Goal: Information Seeking & Learning: Check status

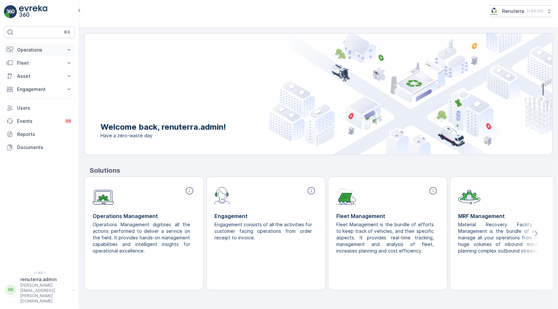
click at [35, 47] on p "Operations" at bounding box center [39, 50] width 45 height 7
click at [45, 61] on link "Insights" at bounding box center [44, 60] width 61 height 9
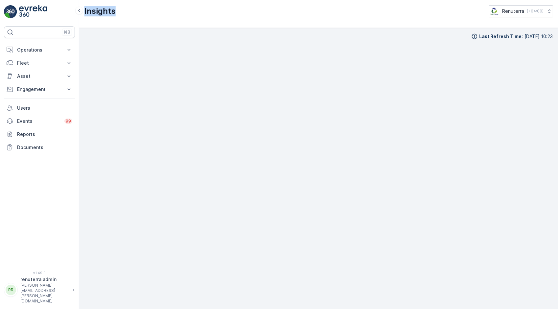
drag, startPoint x: 120, startPoint y: 15, endPoint x: 79, endPoint y: 18, distance: 40.5
click at [79, 18] on div "Insights Renuterra ( +04:00 )" at bounding box center [318, 14] width 479 height 28
drag, startPoint x: 79, startPoint y: 18, endPoint x: 185, endPoint y: 35, distance: 107.2
click at [185, 35] on div "Last Refresh Time : 29.08.2025 10:23" at bounding box center [318, 36] width 468 height 7
click at [80, 8] on icon at bounding box center [79, 11] width 7 height 8
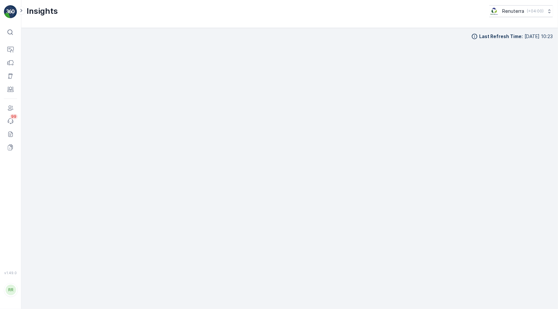
click at [21, 6] on div "Insights Renuterra ( +04:00 )" at bounding box center [289, 14] width 537 height 28
click at [22, 12] on icon at bounding box center [21, 11] width 7 height 8
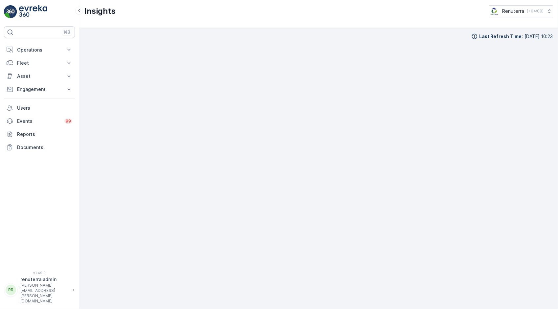
click at [328, 41] on div "Last Refresh Time : 29.08.2025 10:23" at bounding box center [318, 168] width 468 height 271
